Goal: Task Accomplishment & Management: Manage account settings

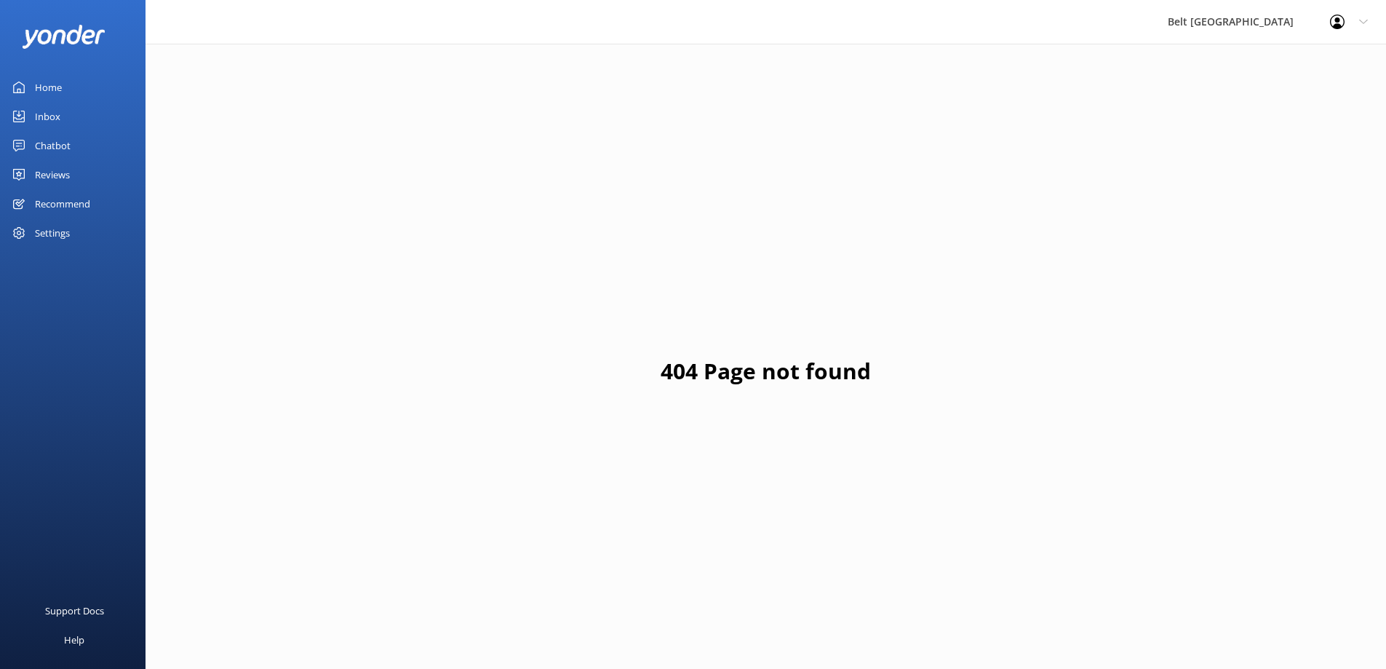
click at [68, 183] on div "Reviews" at bounding box center [52, 174] width 35 height 29
